Goal: Task Accomplishment & Management: Manage account settings

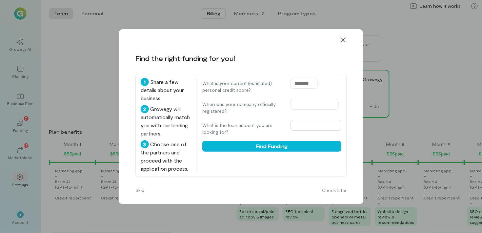
scroll to position [0, 484]
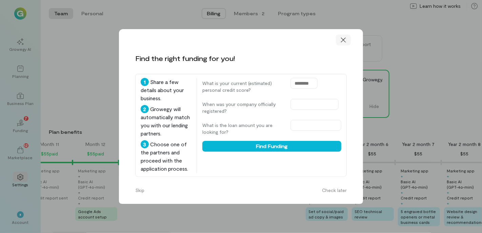
click at [346, 37] on icon at bounding box center [343, 40] width 7 height 7
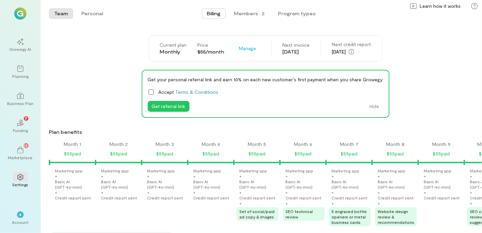
scroll to position [0, 484]
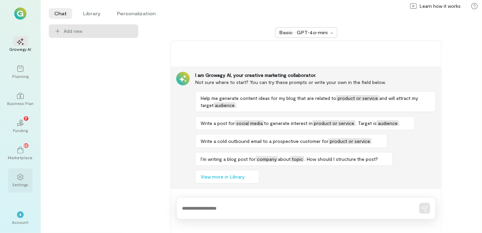
click at [17, 177] on icon at bounding box center [20, 177] width 7 height 7
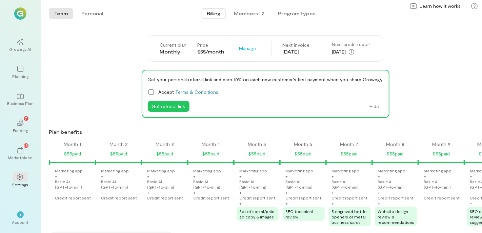
scroll to position [0, 484]
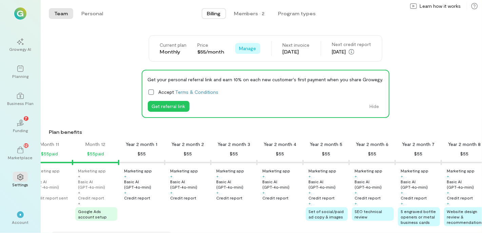
click at [242, 47] on span "Manage" at bounding box center [247, 48] width 17 height 7
click at [393, 80] on div "Get your personal referral link and earn 10% on each new customer's first payme…" at bounding box center [265, 94] width 433 height 48
click at [21, 214] on span "*" at bounding box center [20, 215] width 2 height 4
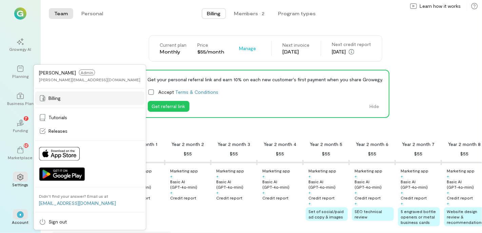
click at [65, 99] on div "Billing" at bounding box center [89, 98] width 101 height 7
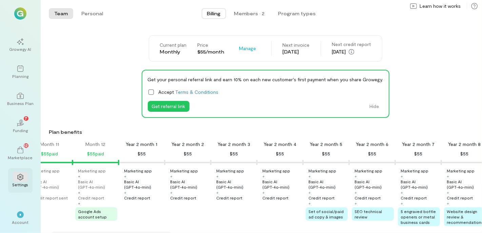
click at [25, 176] on div at bounding box center [20, 177] width 15 height 10
click at [22, 180] on icon at bounding box center [20, 177] width 7 height 7
click at [19, 213] on div "*" at bounding box center [20, 215] width 7 height 7
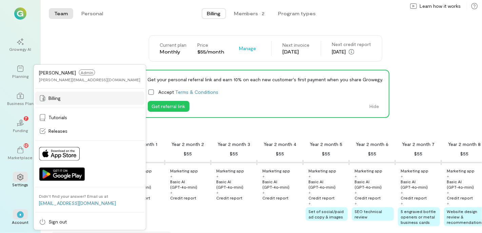
click at [55, 98] on span "Billing" at bounding box center [54, 98] width 12 height 7
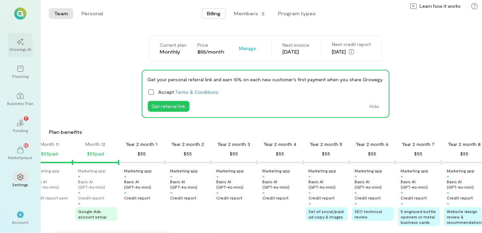
click at [21, 37] on div at bounding box center [20, 41] width 15 height 10
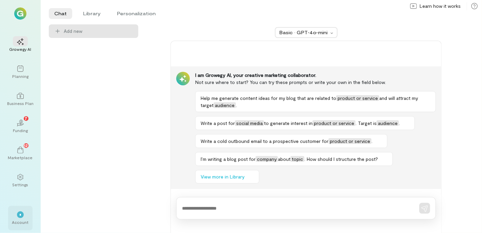
click at [21, 218] on div "*" at bounding box center [20, 215] width 7 height 7
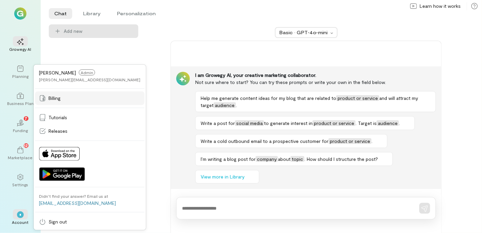
click at [51, 94] on link "Billing" at bounding box center [90, 99] width 110 height 14
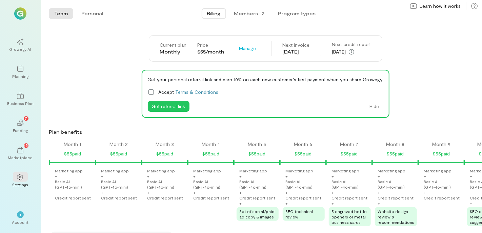
scroll to position [0, 484]
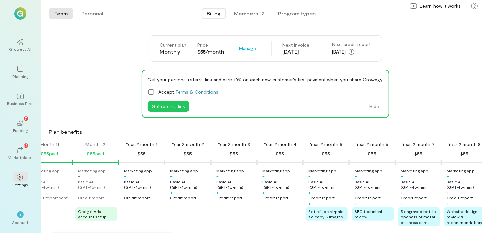
click at [90, 83] on div "Get your personal referral link and earn 10% on each new customer's first payme…" at bounding box center [265, 94] width 433 height 48
